Goal: Task Accomplishment & Management: Manage account settings

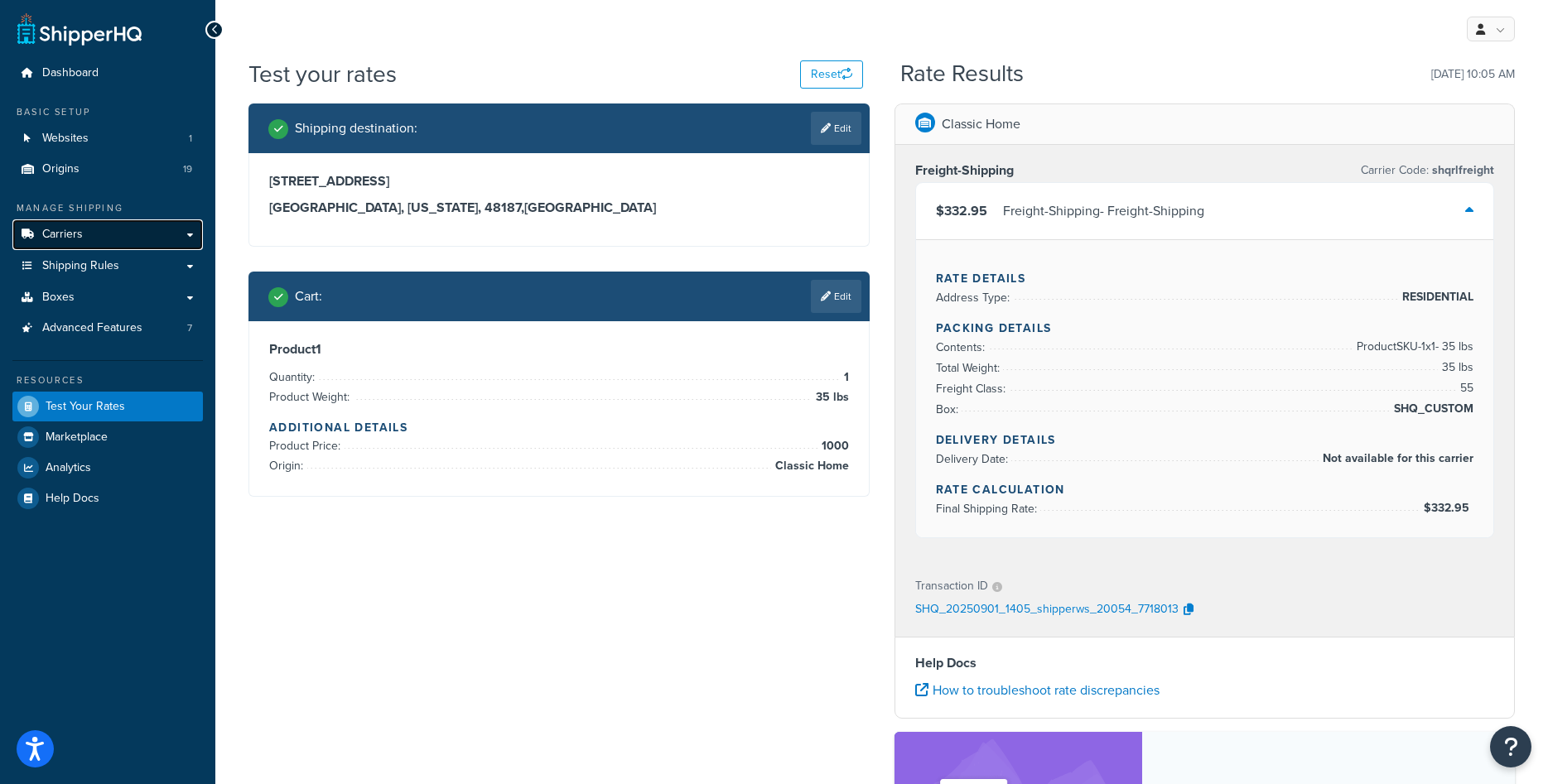
click at [66, 232] on span "Carriers" at bounding box center [63, 235] width 41 height 14
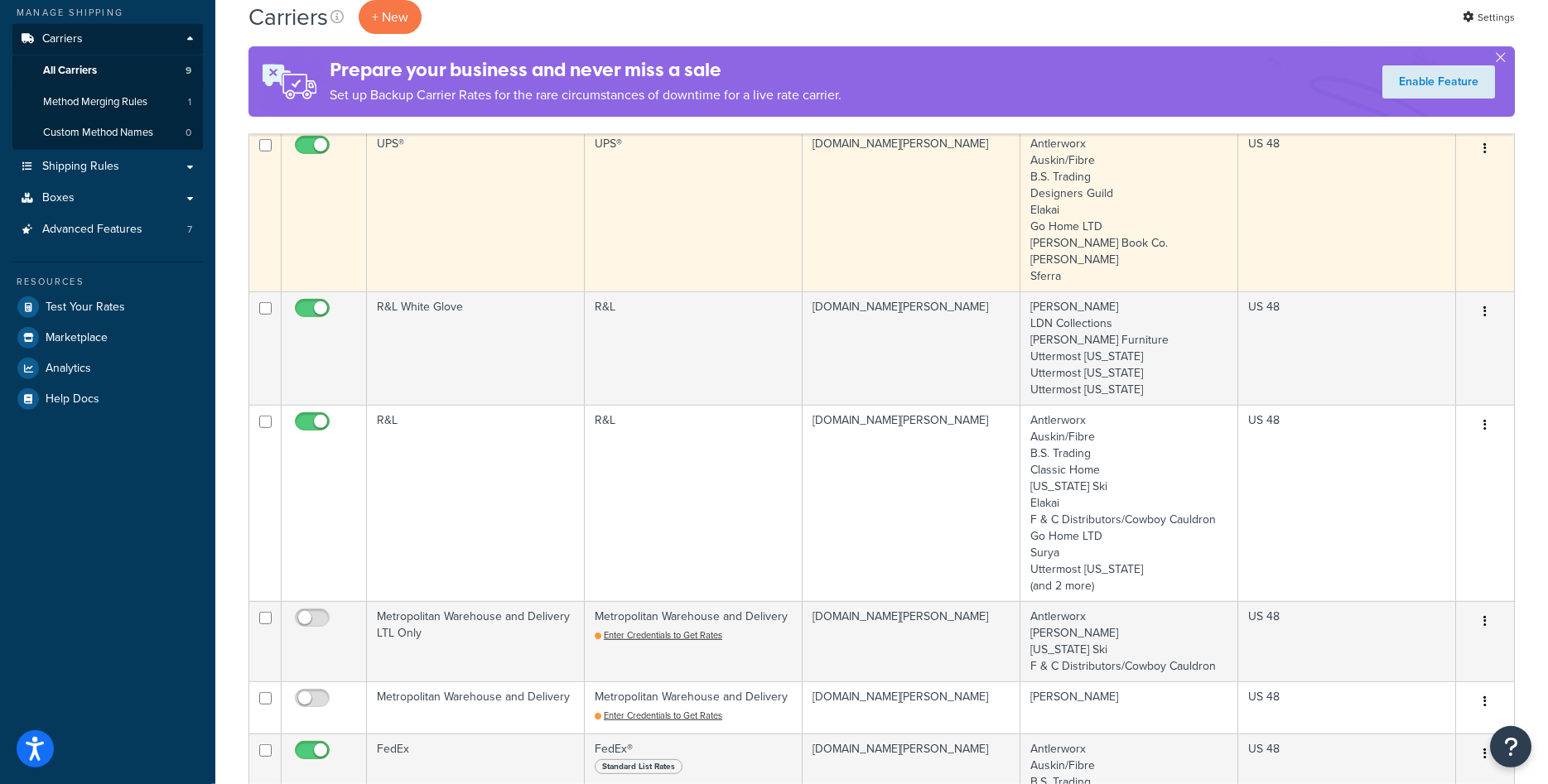
scroll to position [169, 0]
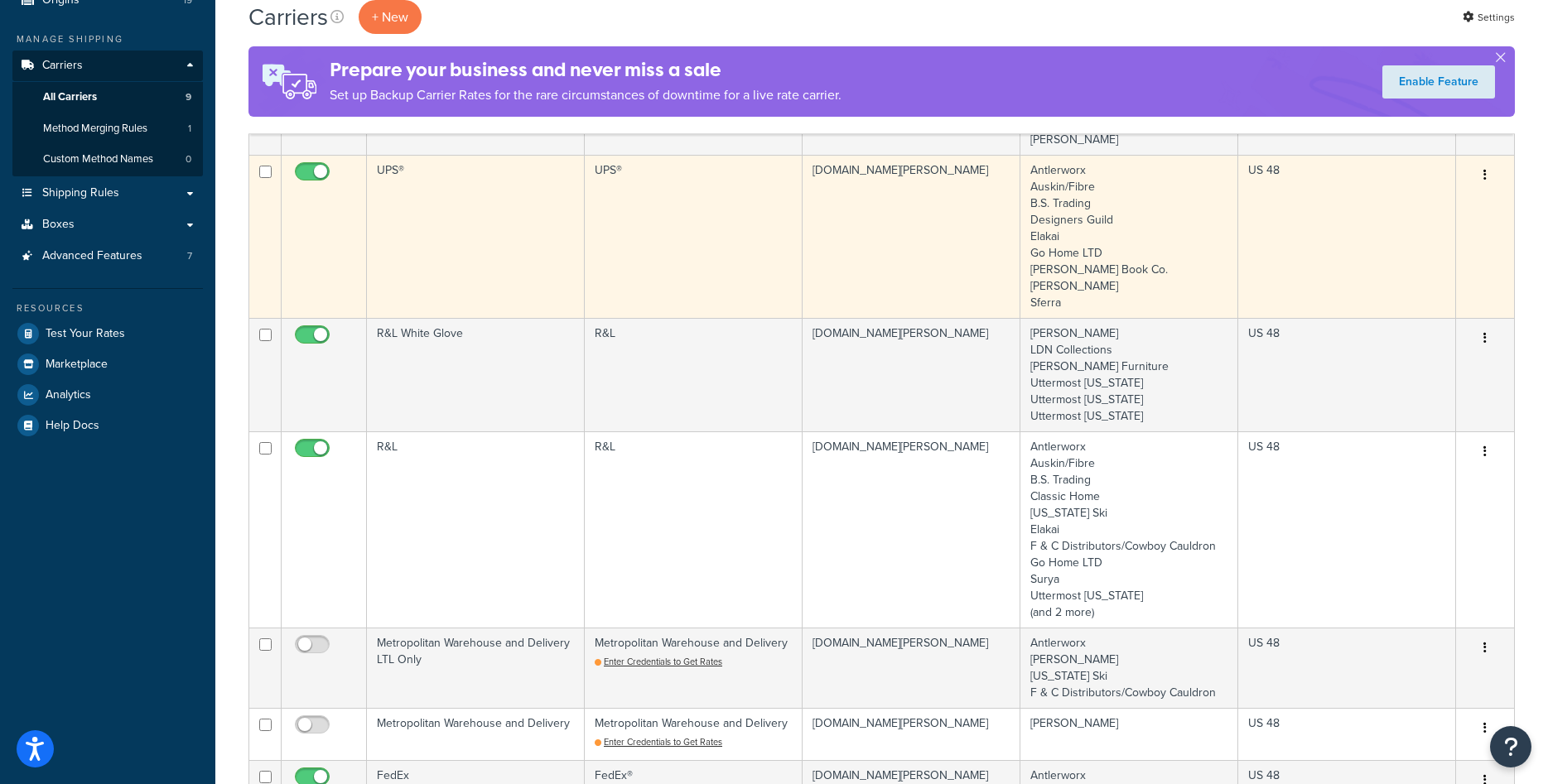
click at [687, 390] on td "R&L" at bounding box center [693, 374] width 218 height 113
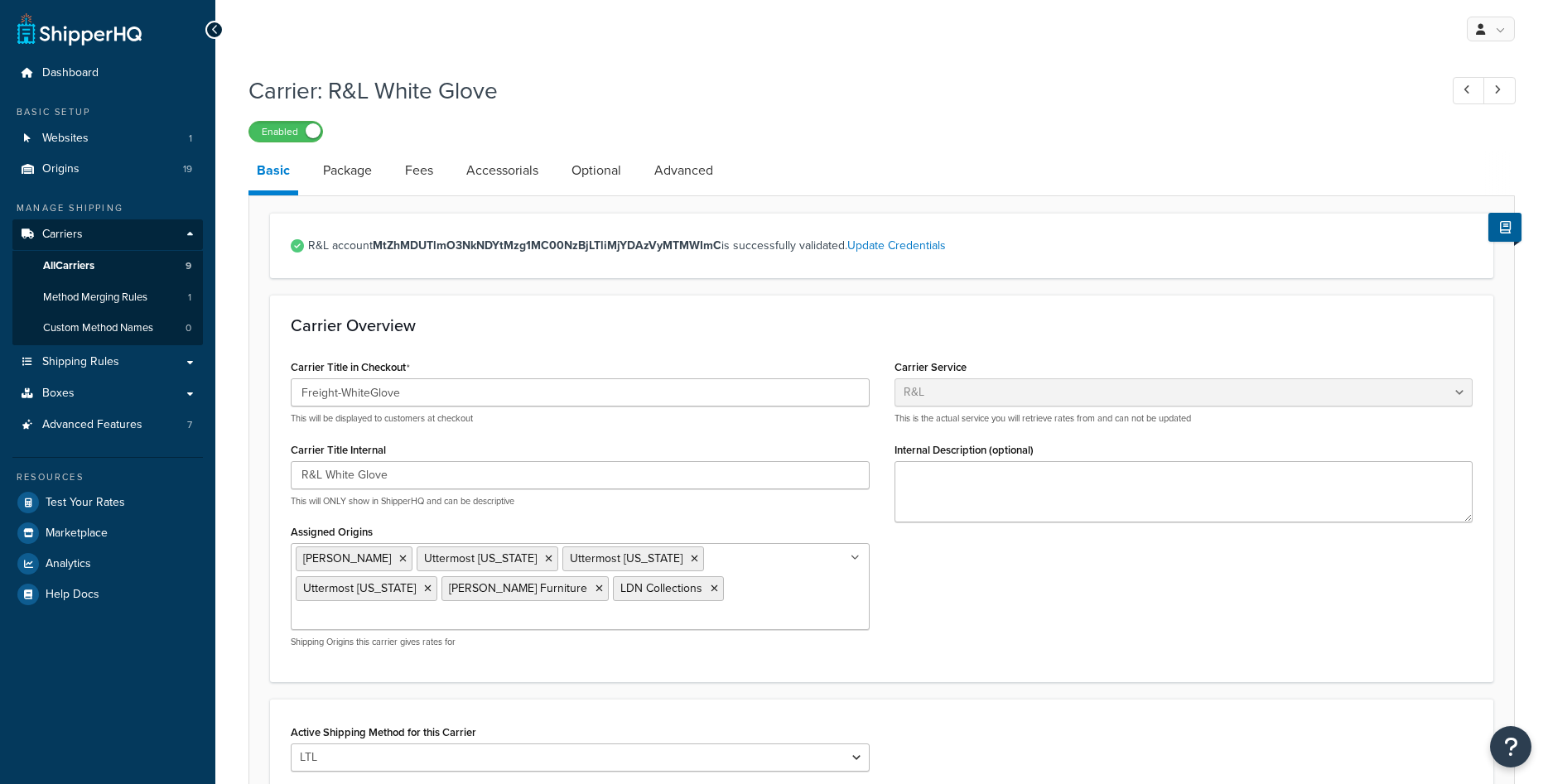
select select "rlFreight"
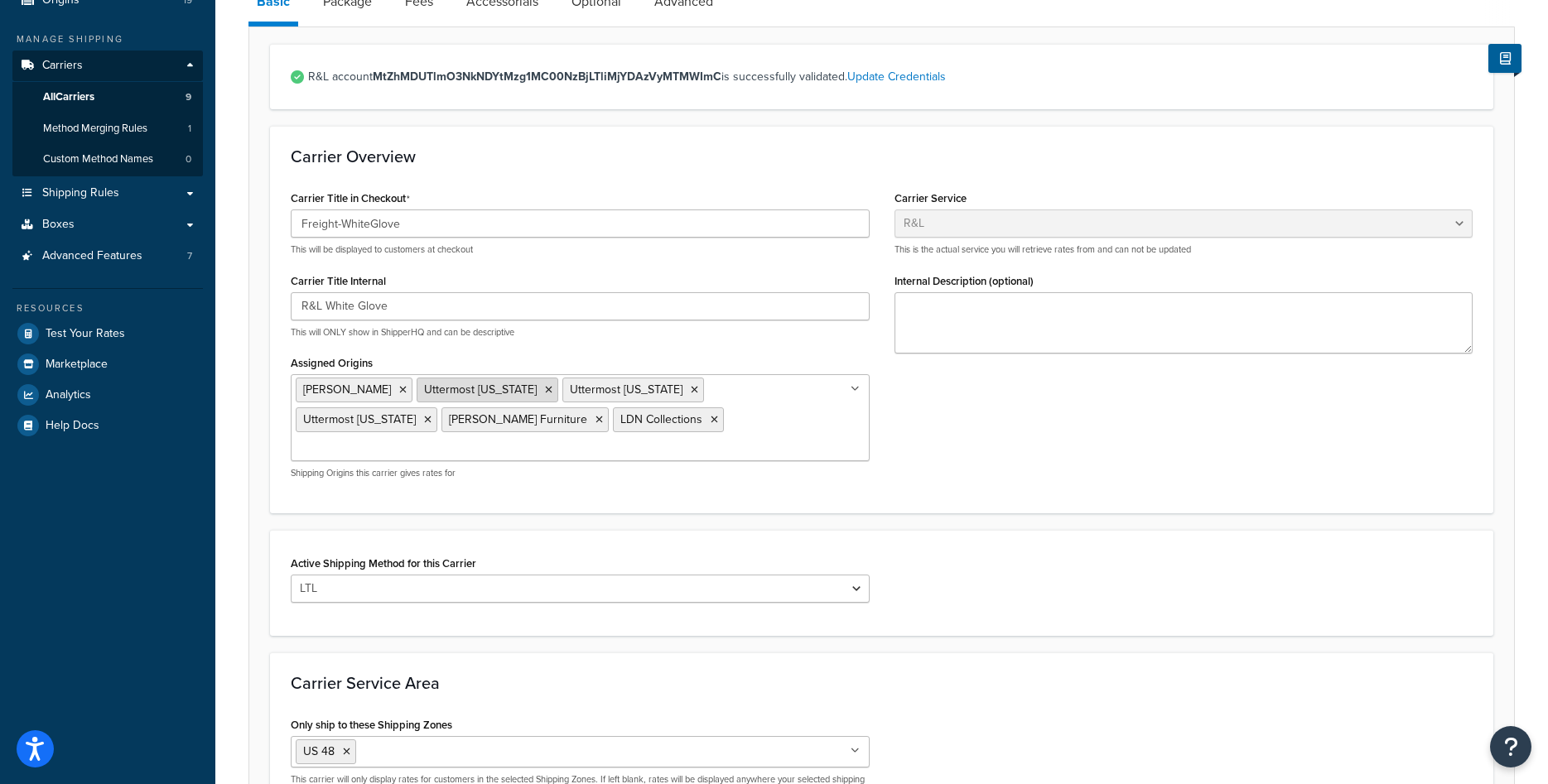
click at [545, 391] on icon at bounding box center [548, 389] width 7 height 10
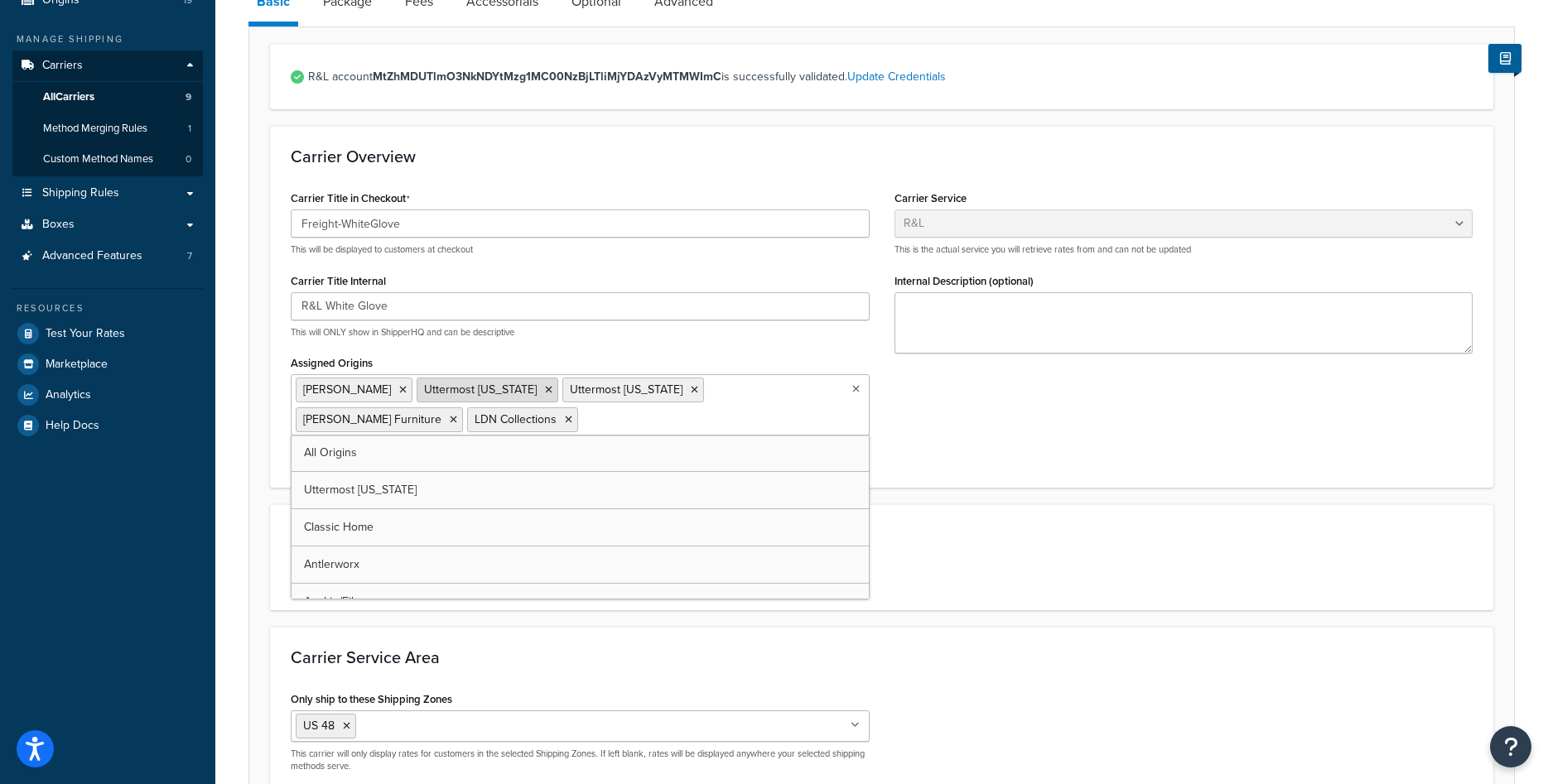
click at [545, 392] on icon at bounding box center [548, 389] width 7 height 10
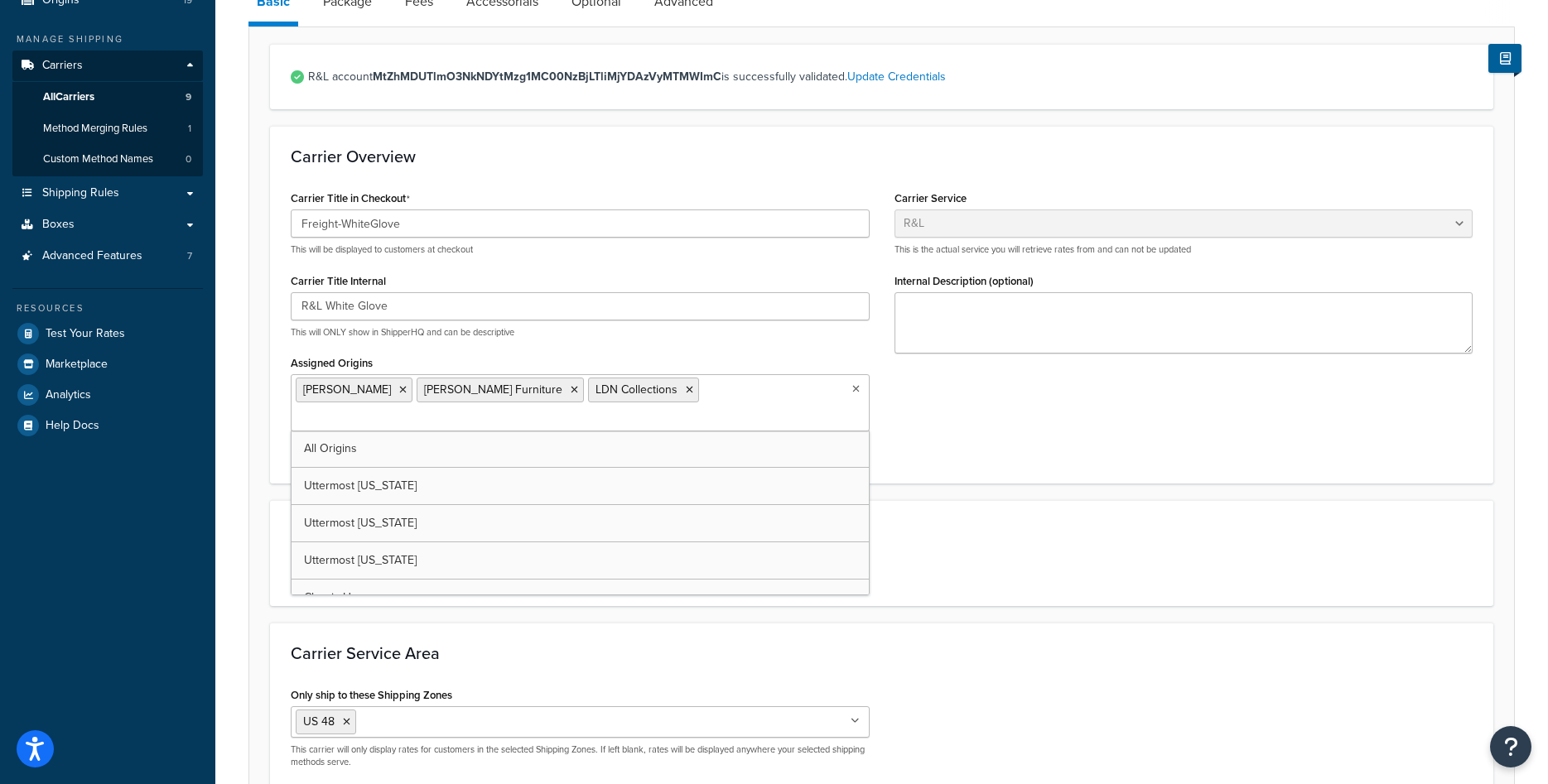
click at [1009, 426] on div "Carrier Title in Checkout Freight-WhiteGlove This will be displayed to customer…" at bounding box center [881, 324] width 1207 height 275
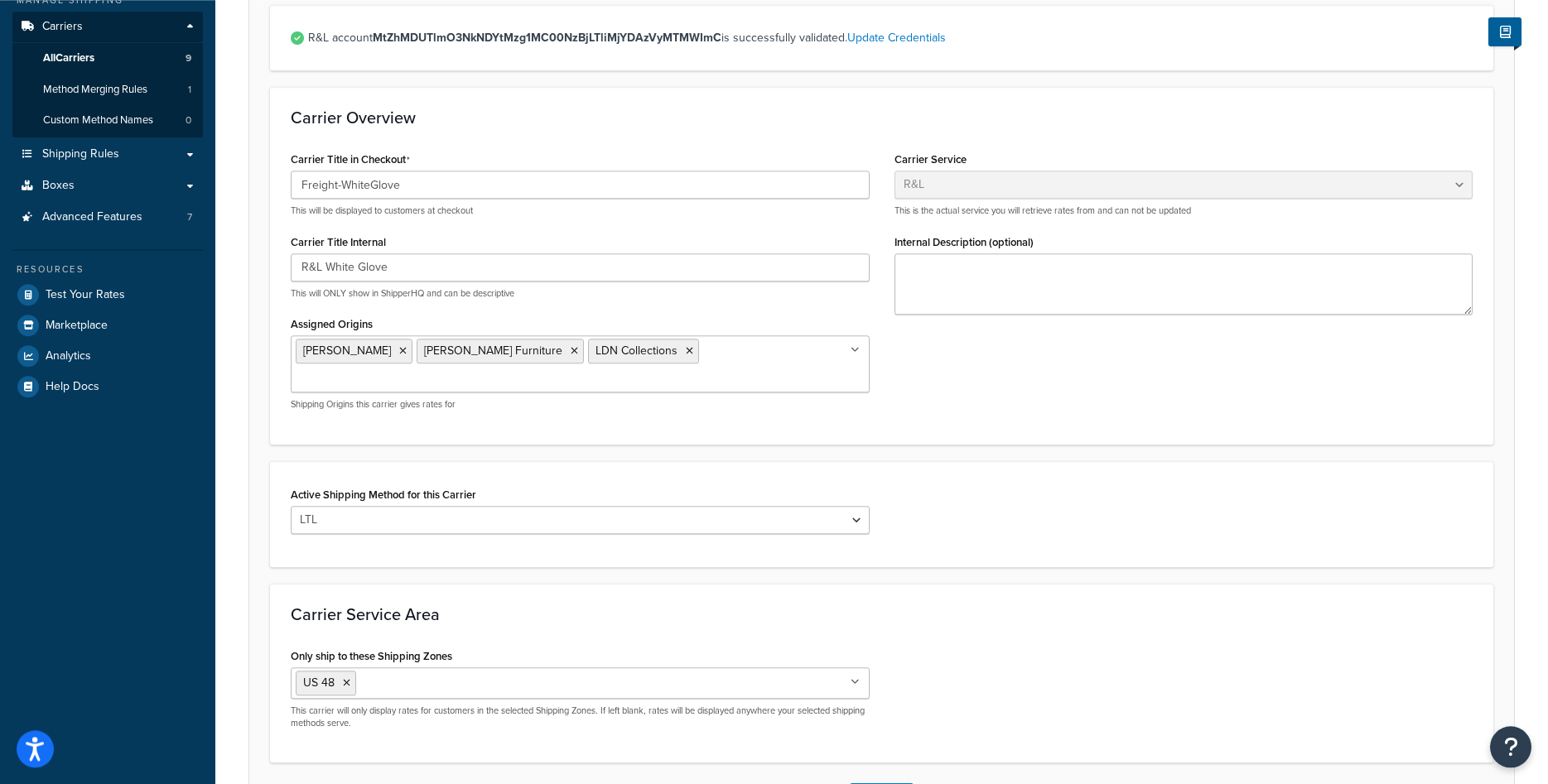
scroll to position [313, 0]
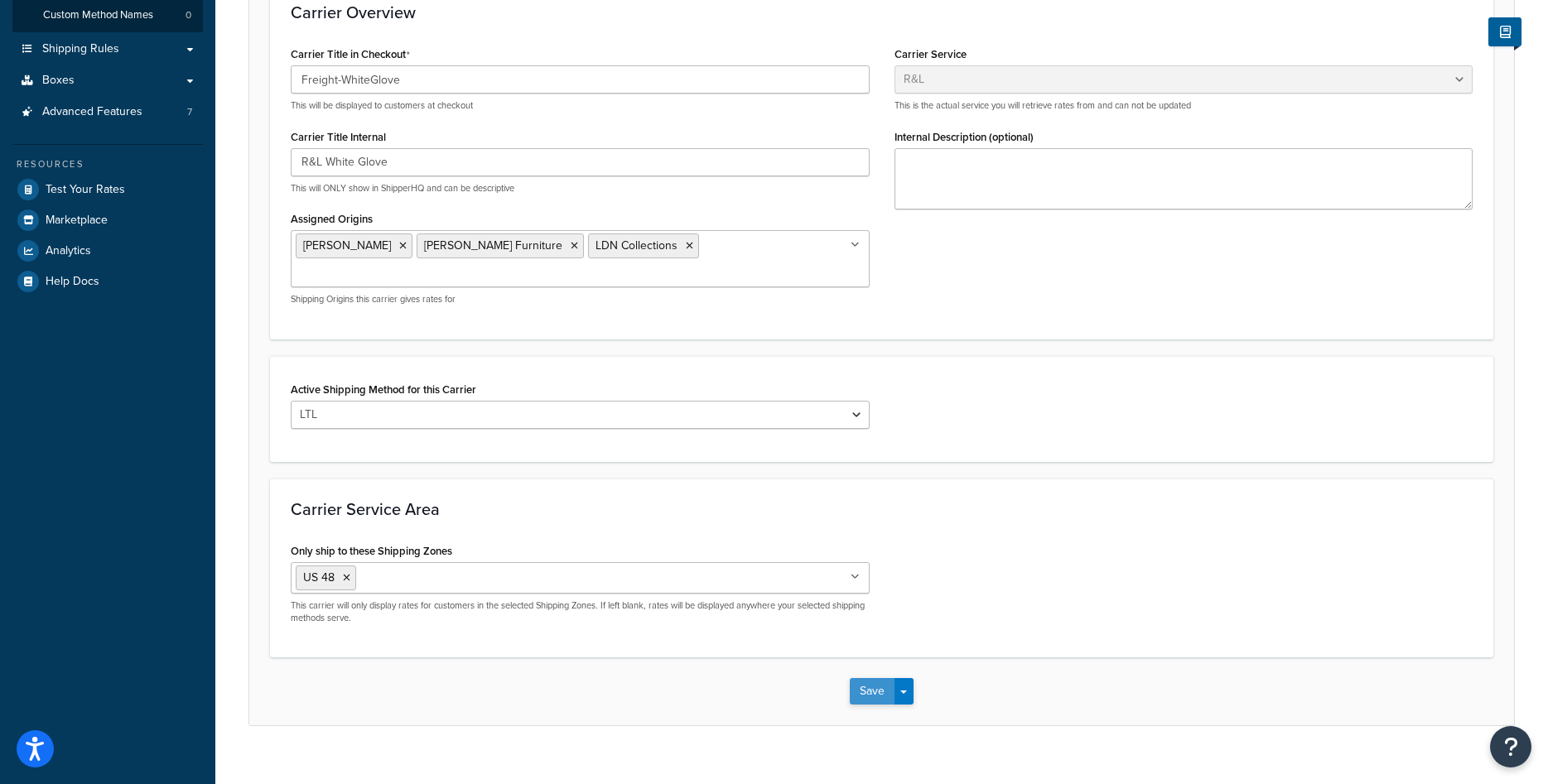
click at [871, 678] on button "Save" at bounding box center [872, 691] width 45 height 26
